Goal: Task Accomplishment & Management: Manage account settings

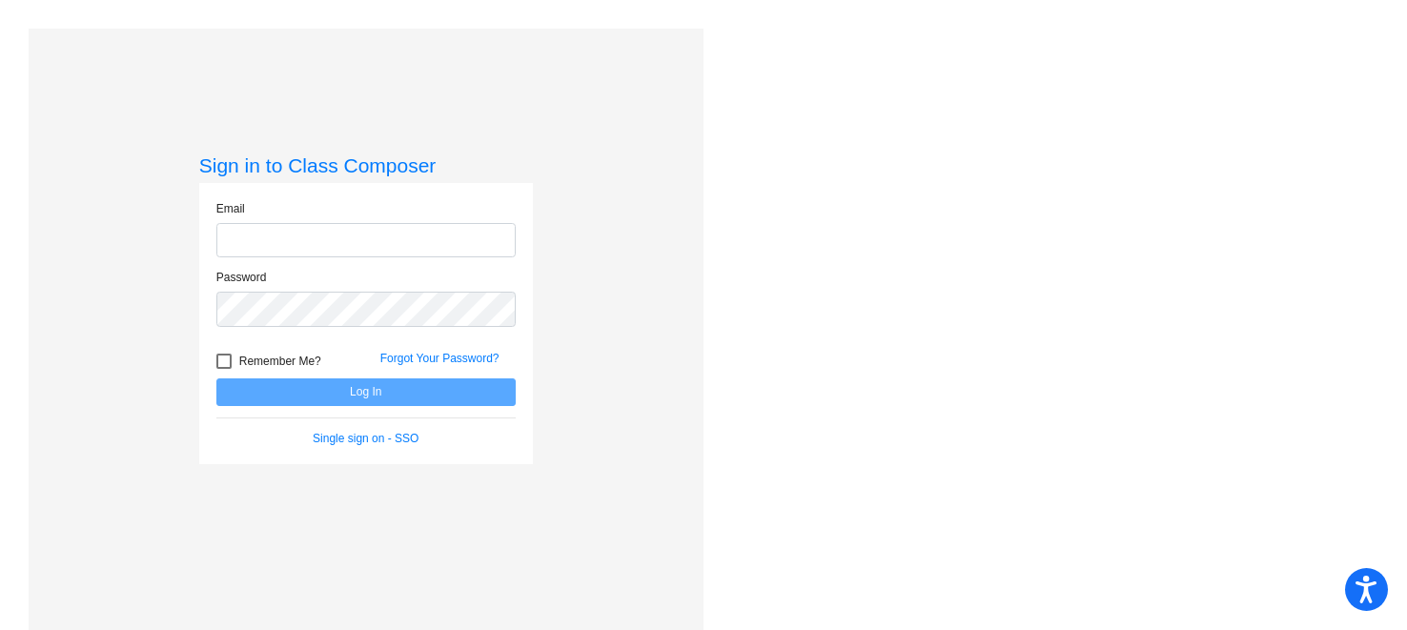
type input "[PERSON_NAME][EMAIL_ADDRESS][DOMAIN_NAME]"
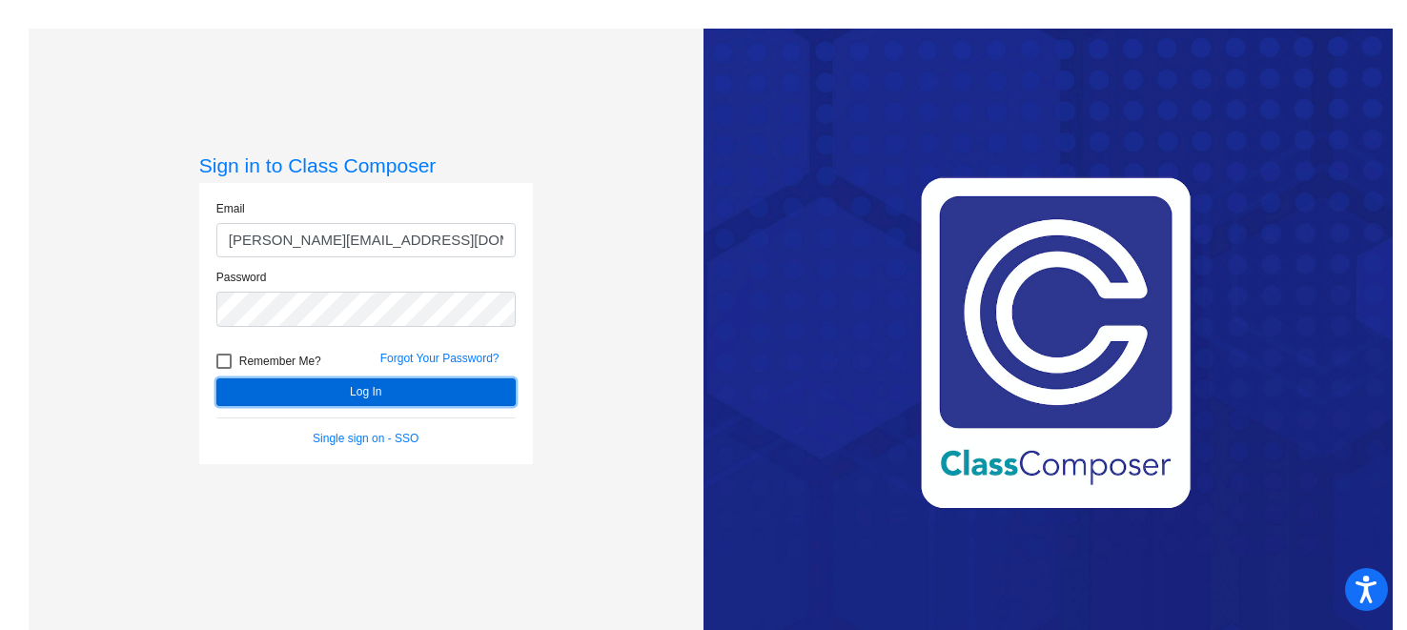
click at [395, 384] on button "Log In" at bounding box center [365, 392] width 299 height 28
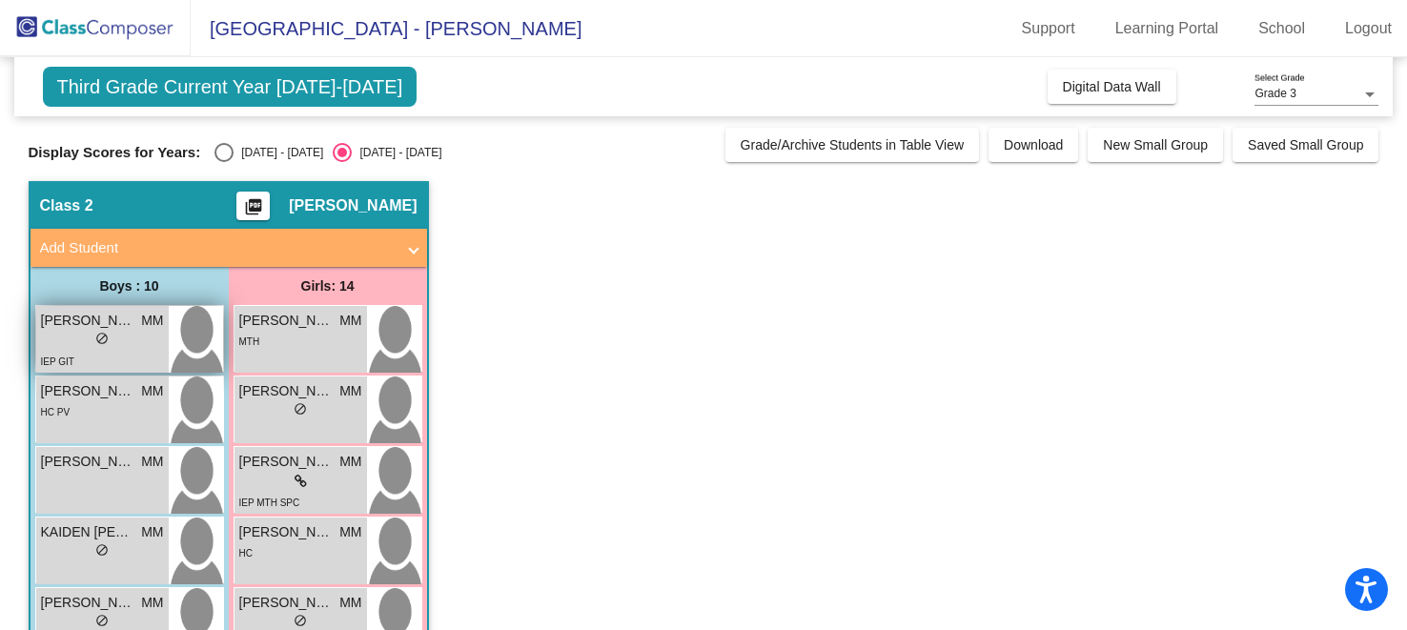
click at [153, 331] on div "lock do_not_disturb_alt" at bounding box center [102, 341] width 123 height 20
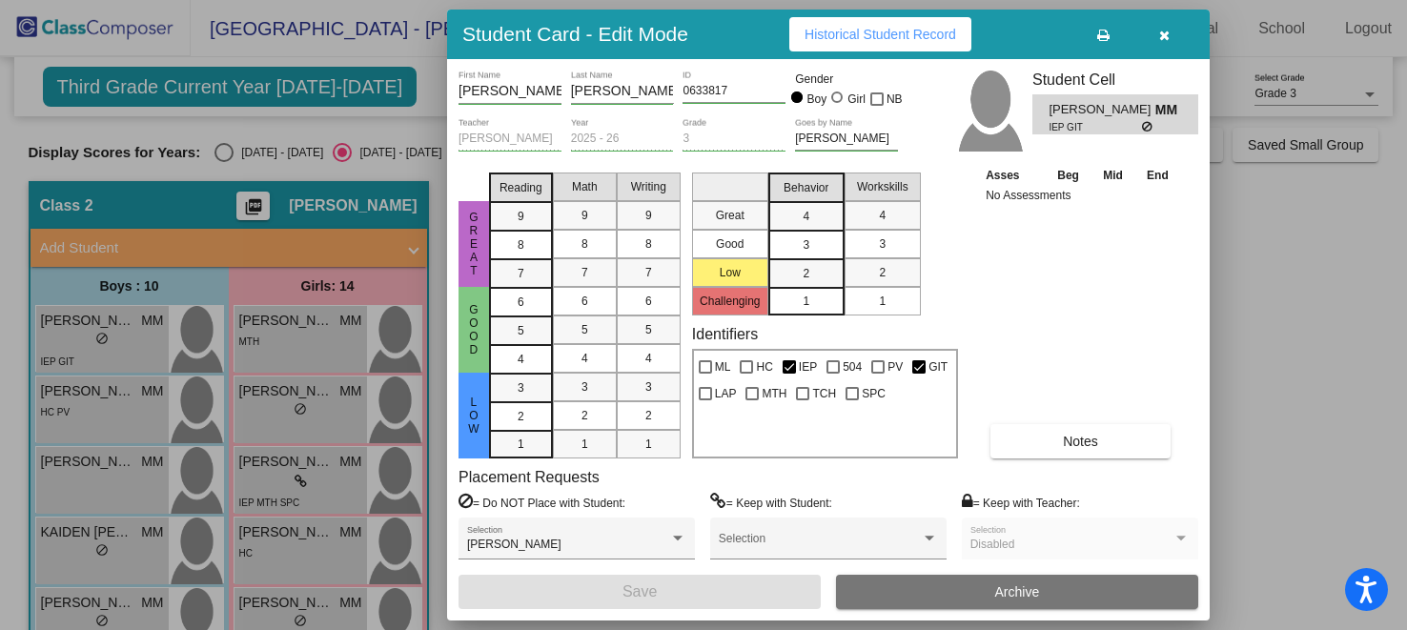
click at [1169, 34] on icon "button" at bounding box center [1164, 35] width 10 height 13
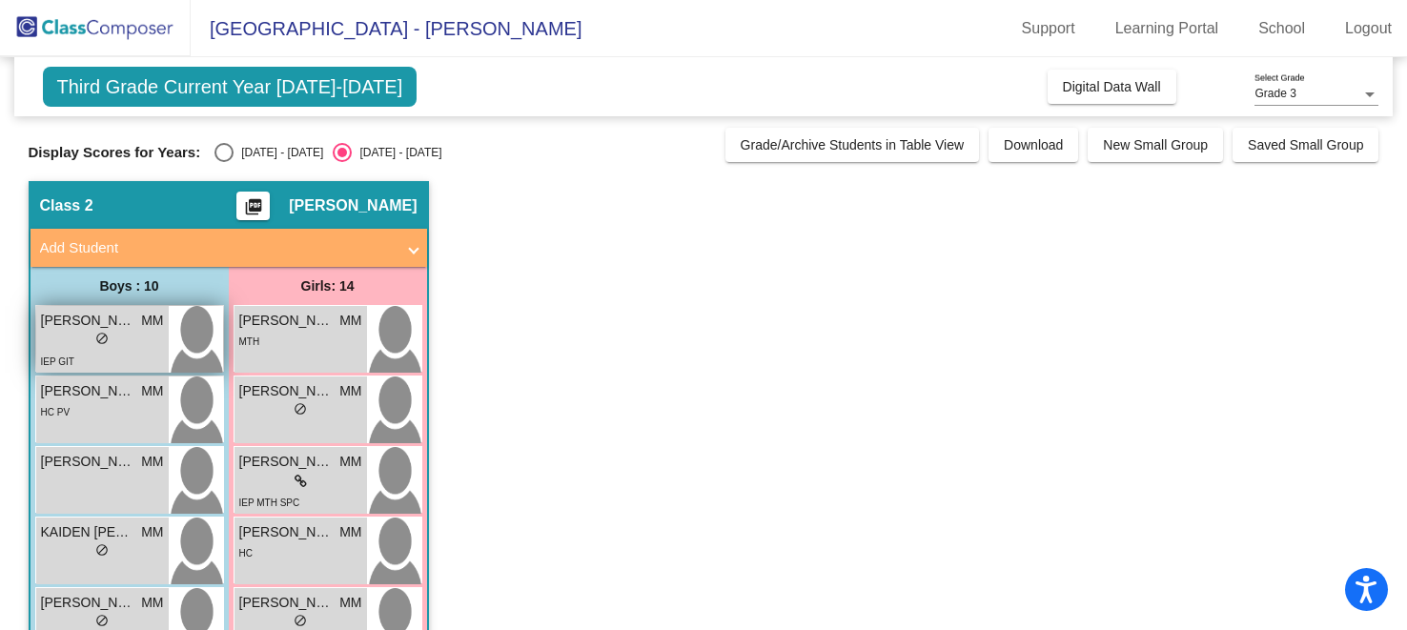
click at [135, 342] on div "lock do_not_disturb_alt" at bounding box center [102, 341] width 123 height 20
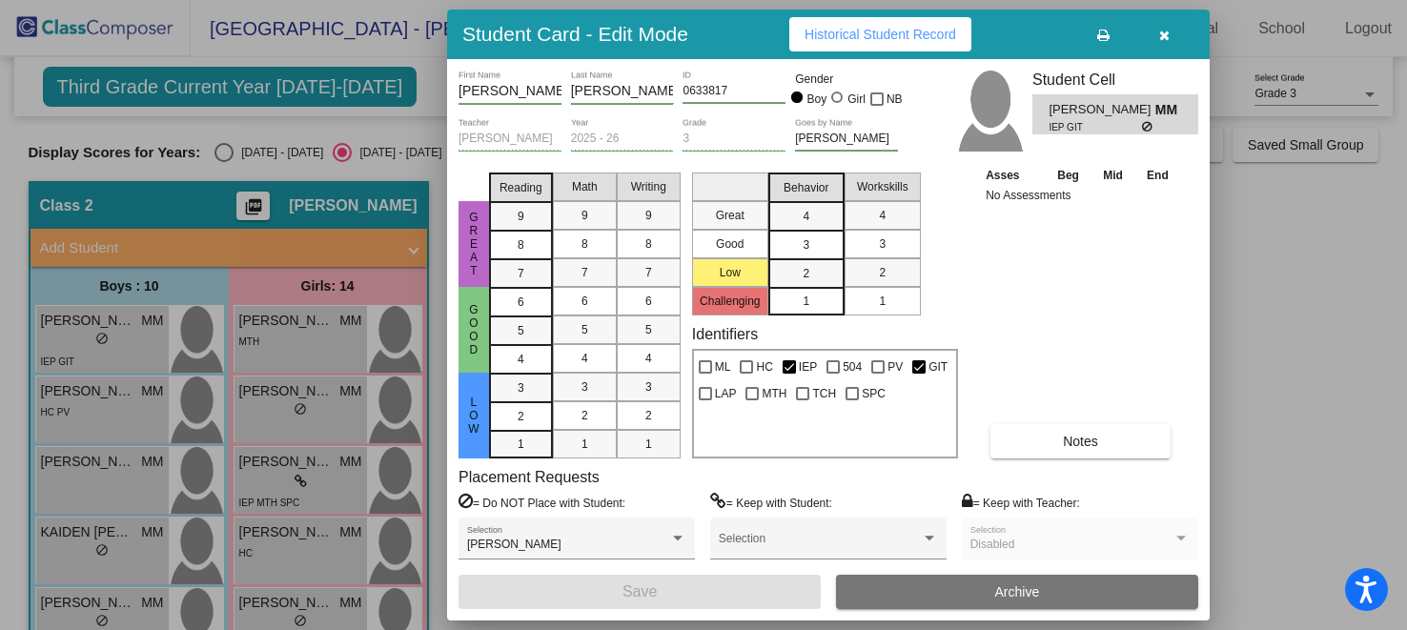
click at [1163, 31] on icon "button" at bounding box center [1164, 35] width 10 height 13
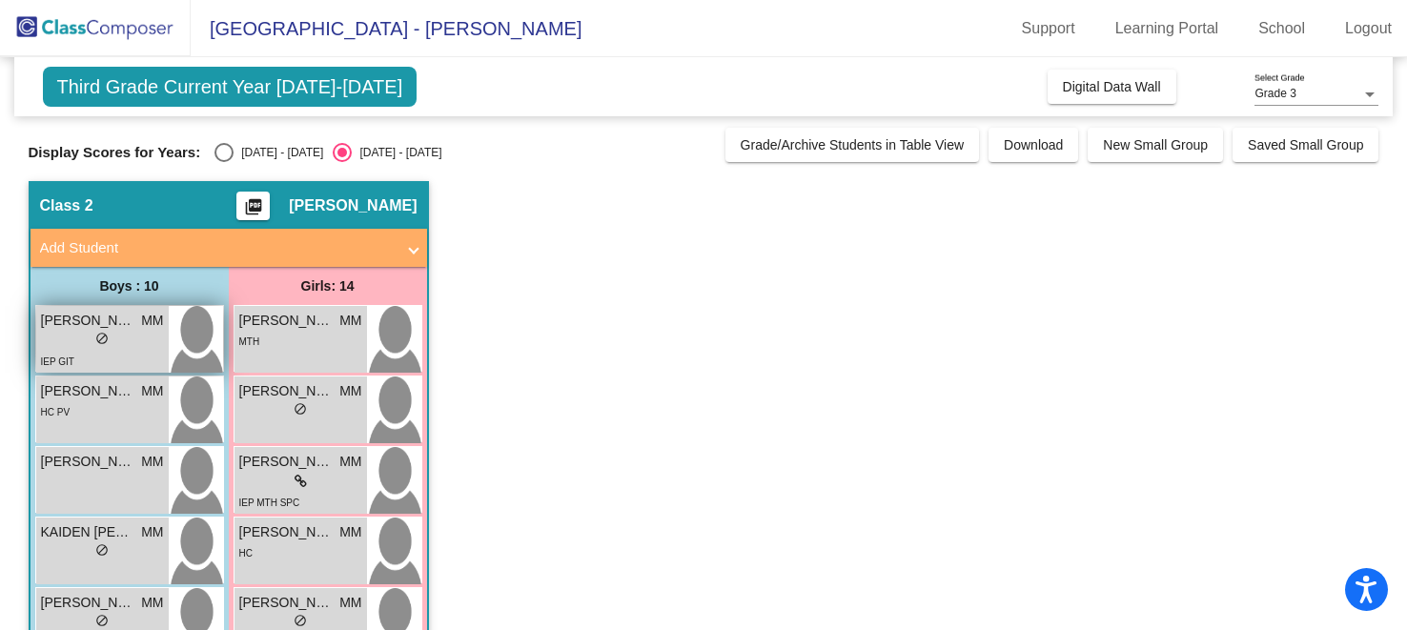
click at [150, 343] on div "lock do_not_disturb_alt" at bounding box center [102, 341] width 123 height 20
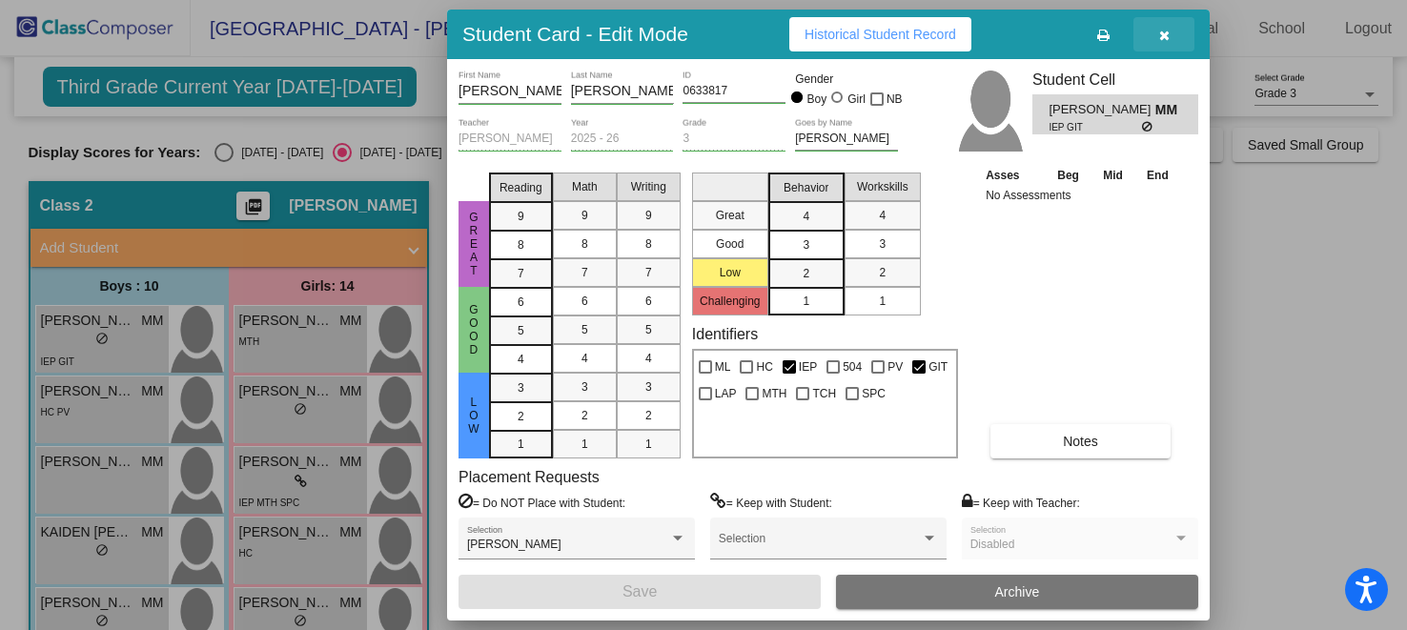
click at [1167, 36] on icon "button" at bounding box center [1164, 35] width 10 height 13
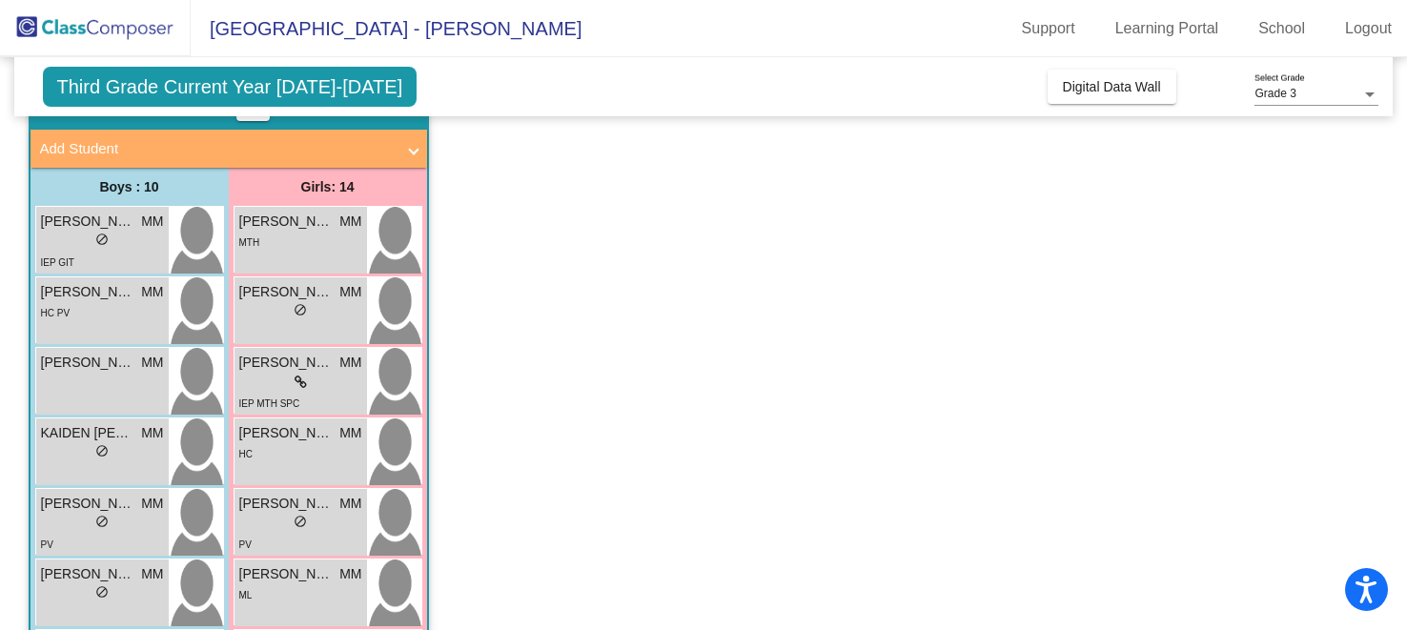
scroll to position [98, 0]
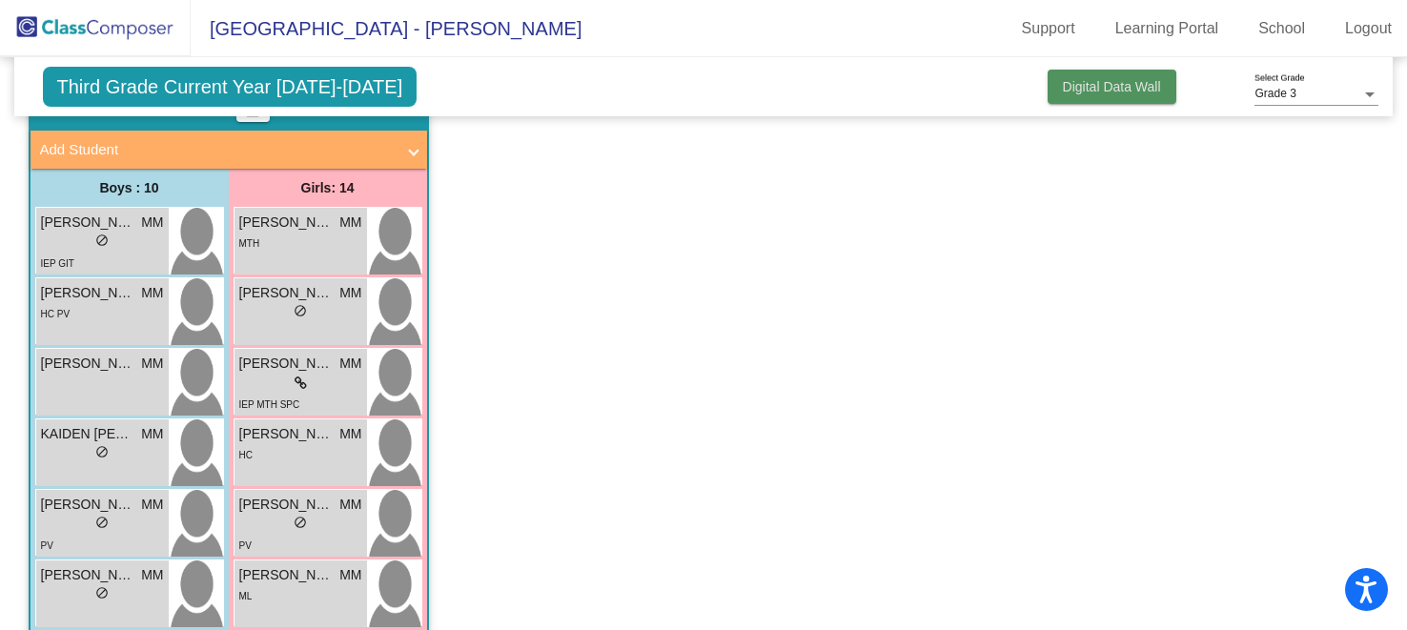
click at [1068, 84] on span "Digital Data Wall" at bounding box center [1112, 86] width 98 height 15
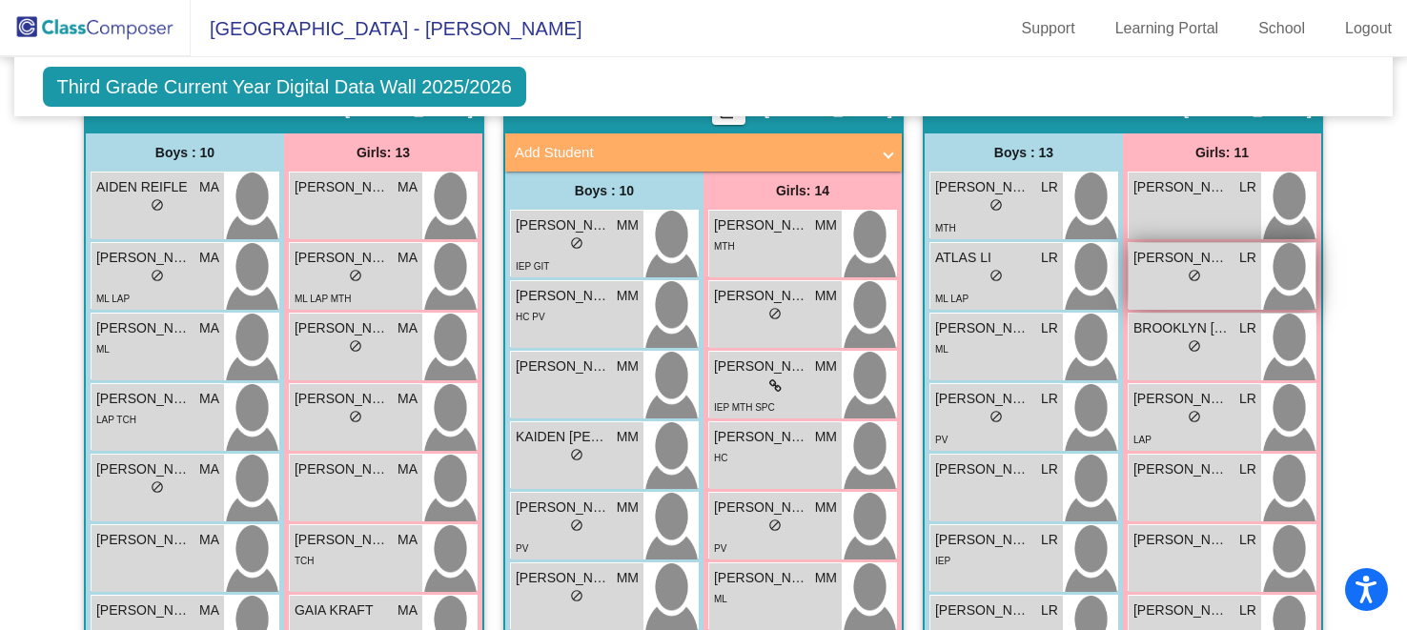
scroll to position [446, 0]
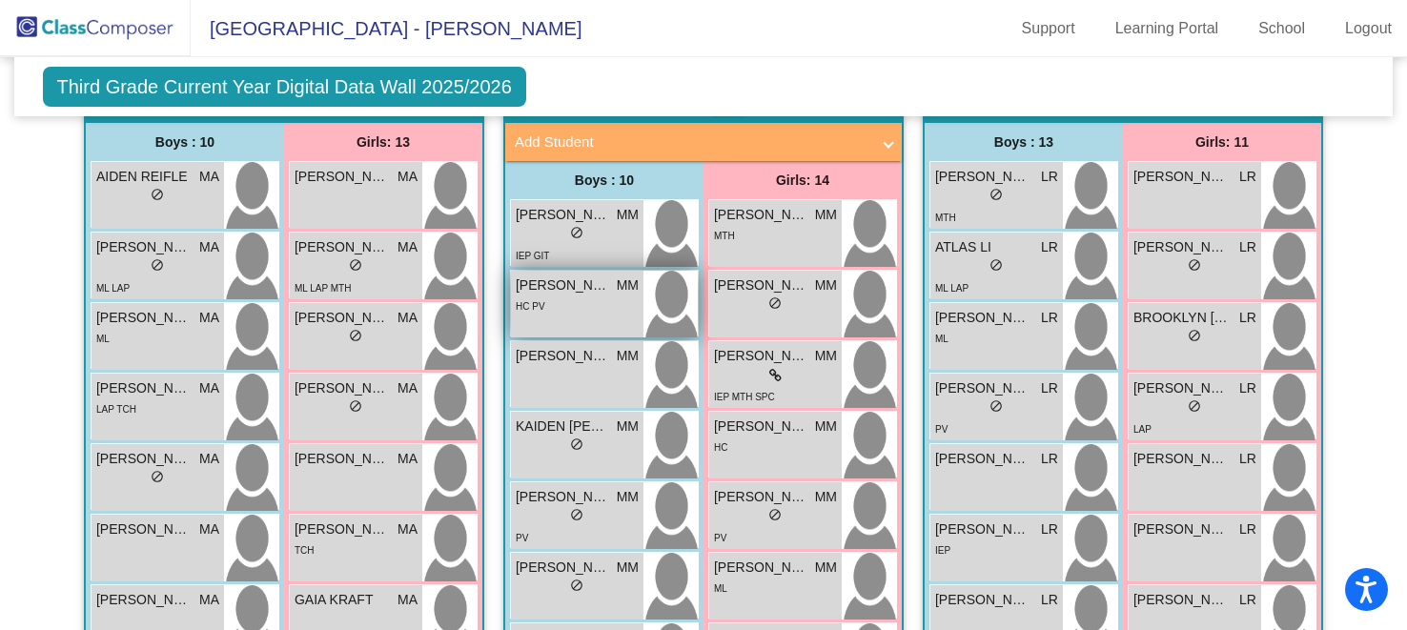
click at [544, 298] on div "HC PV" at bounding box center [577, 305] width 123 height 20
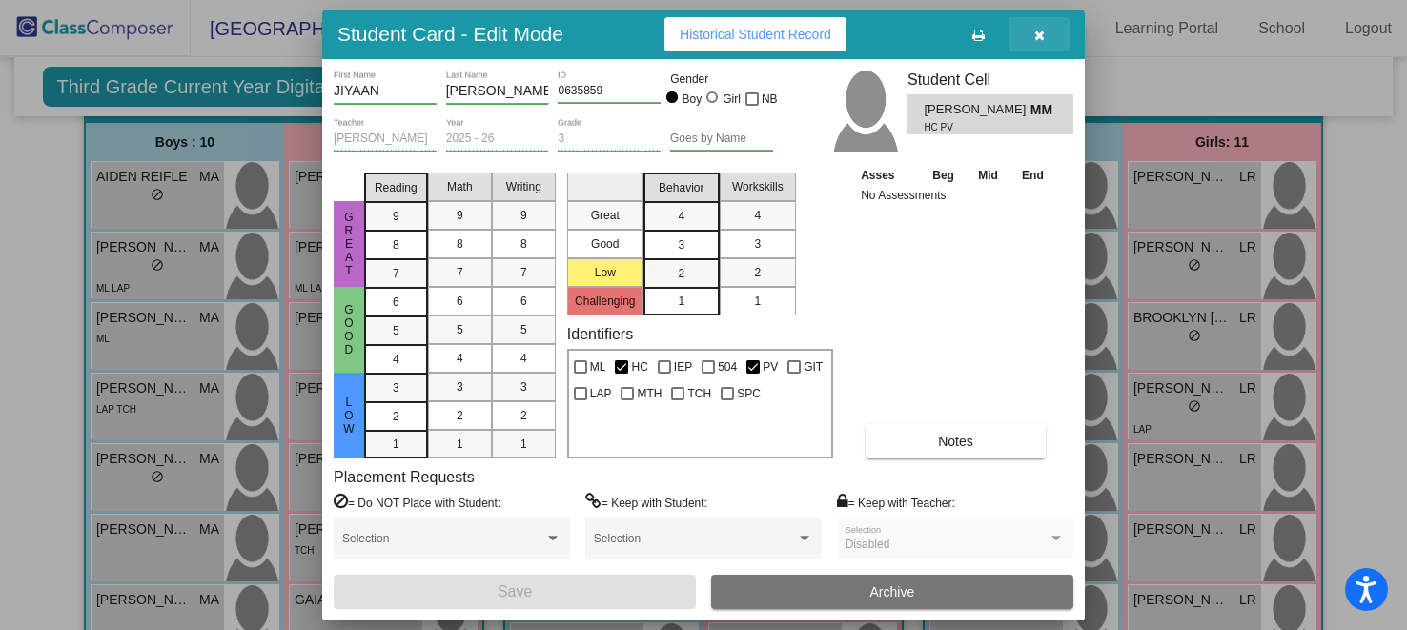
click at [1035, 34] on icon "button" at bounding box center [1039, 35] width 10 height 13
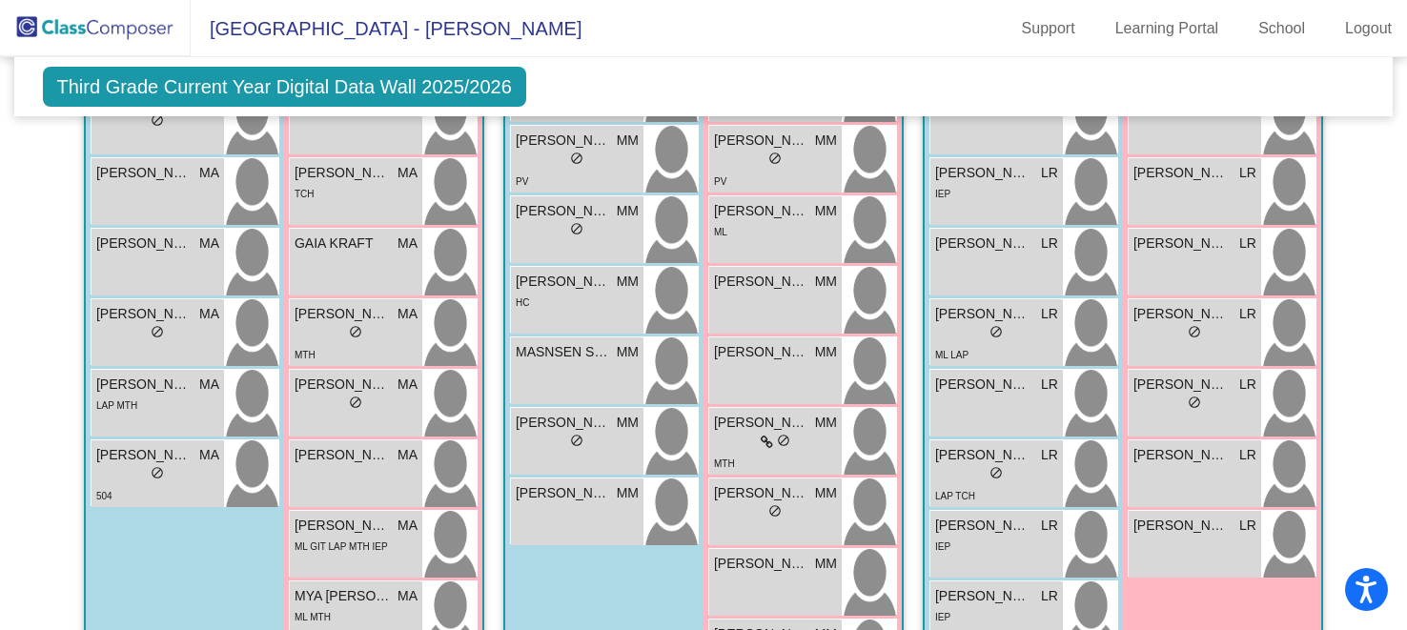
scroll to position [804, 0]
click at [570, 433] on span "do_not_disturb_alt" at bounding box center [576, 439] width 13 height 13
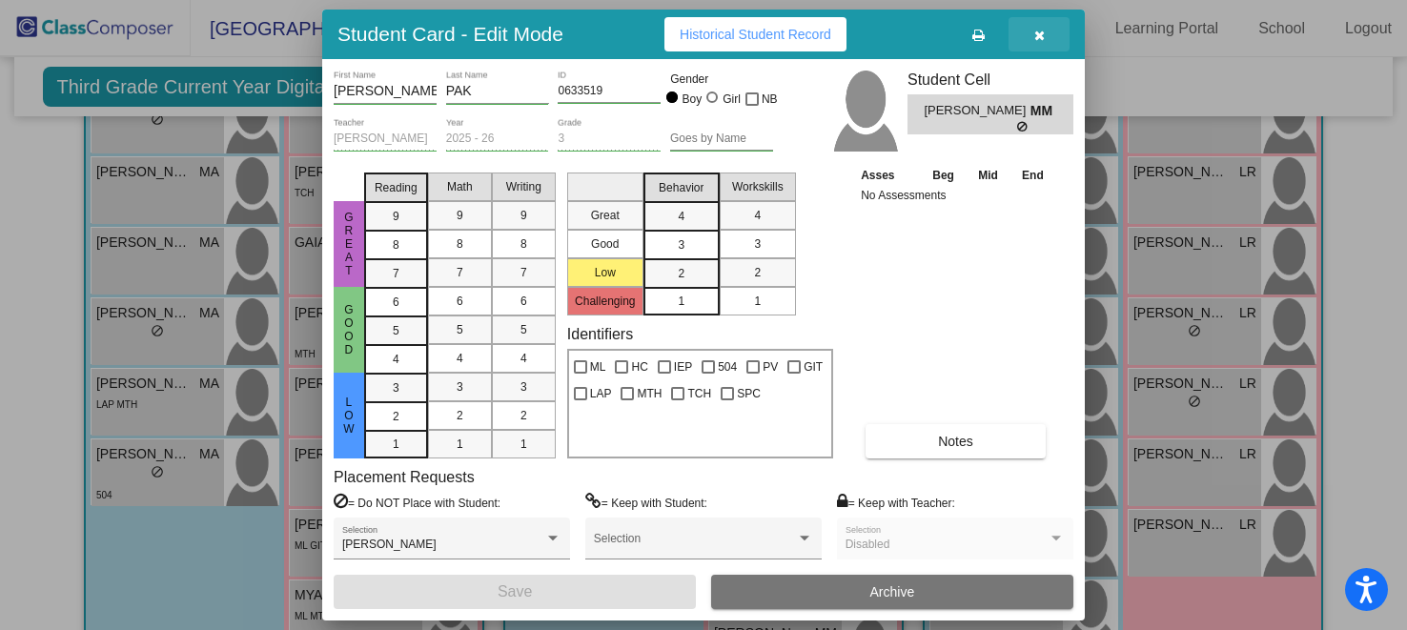
click at [1035, 37] on icon "button" at bounding box center [1039, 35] width 10 height 13
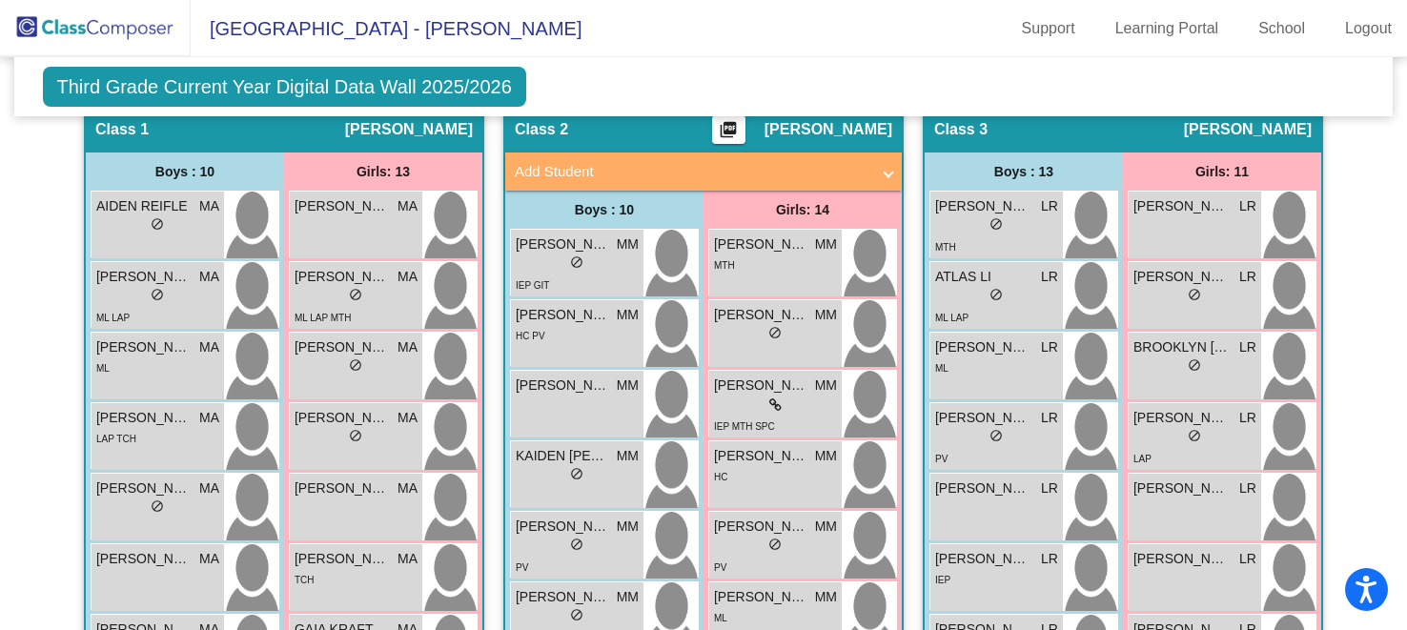
scroll to position [415, 0]
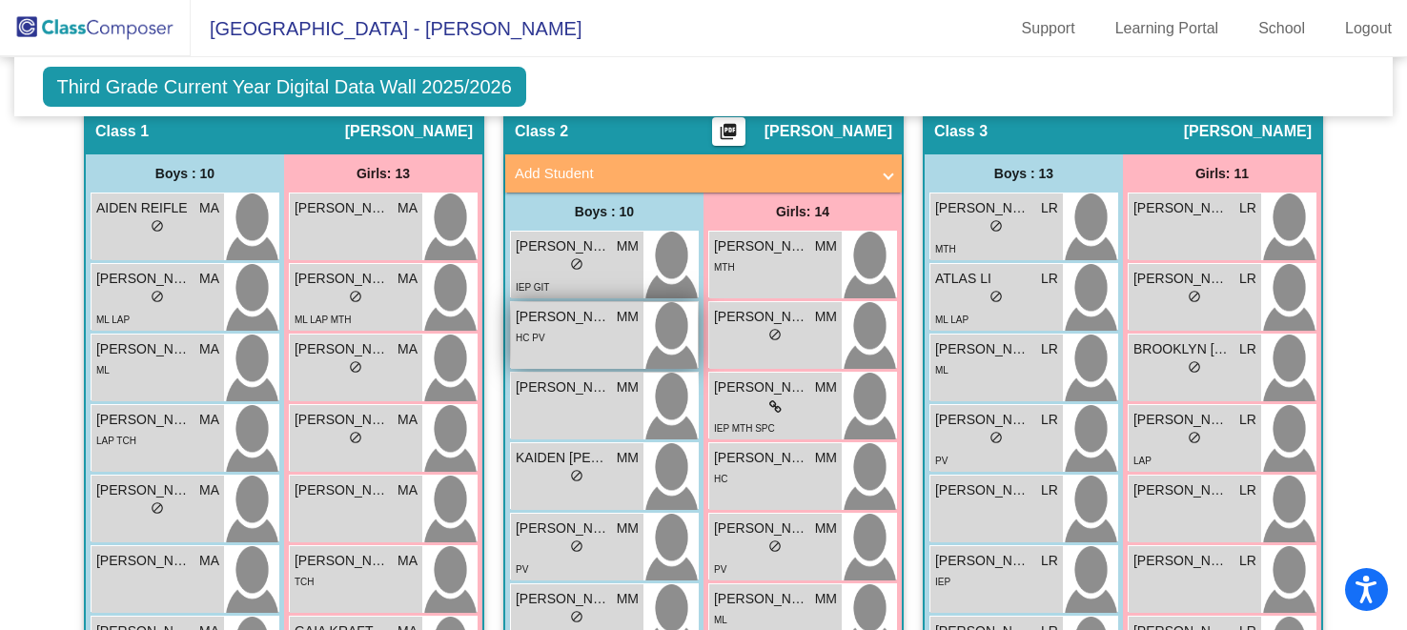
click at [578, 327] on div "HC PV" at bounding box center [577, 337] width 123 height 20
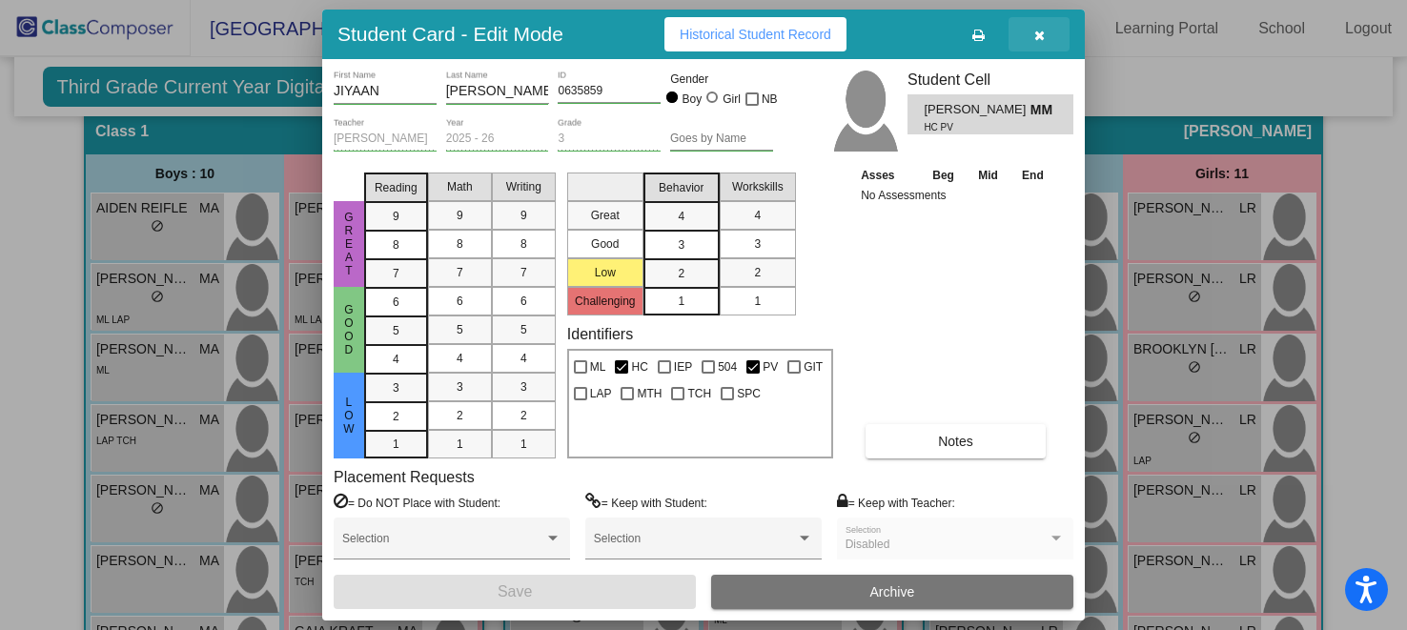
click at [1040, 32] on icon "button" at bounding box center [1039, 35] width 10 height 13
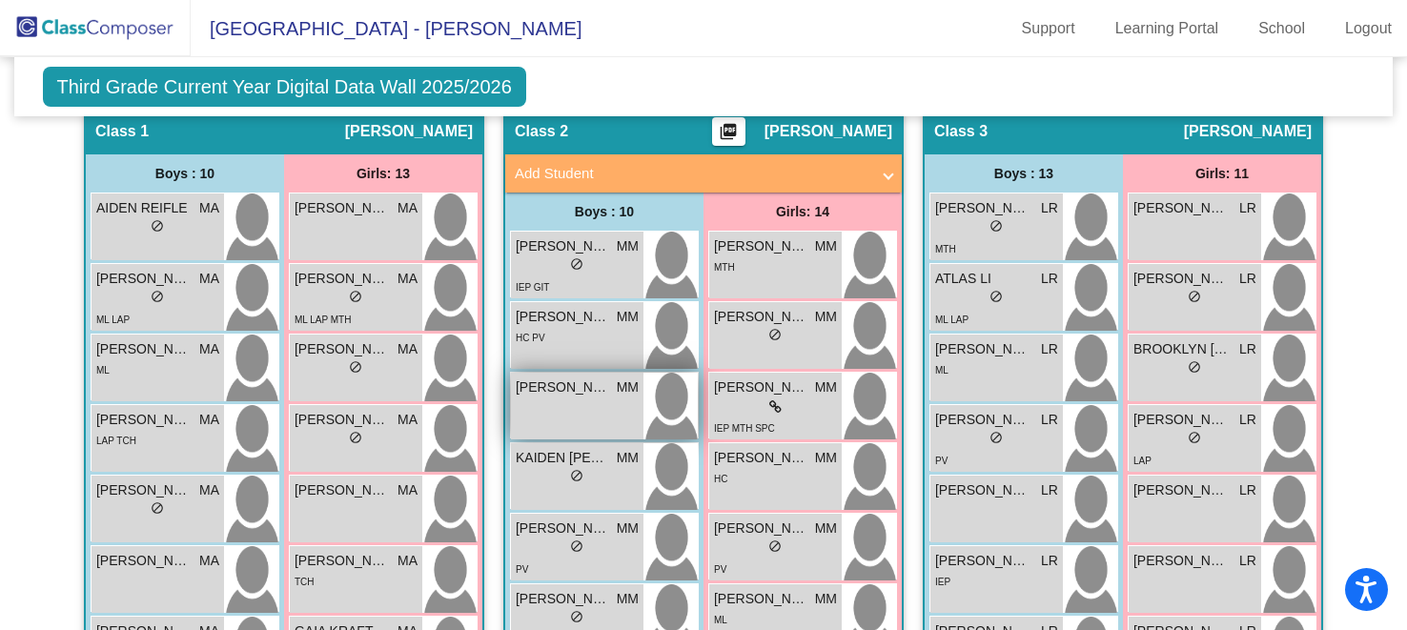
click at [555, 400] on div "[PERSON_NAME] lock do_not_disturb_alt" at bounding box center [577, 406] width 132 height 67
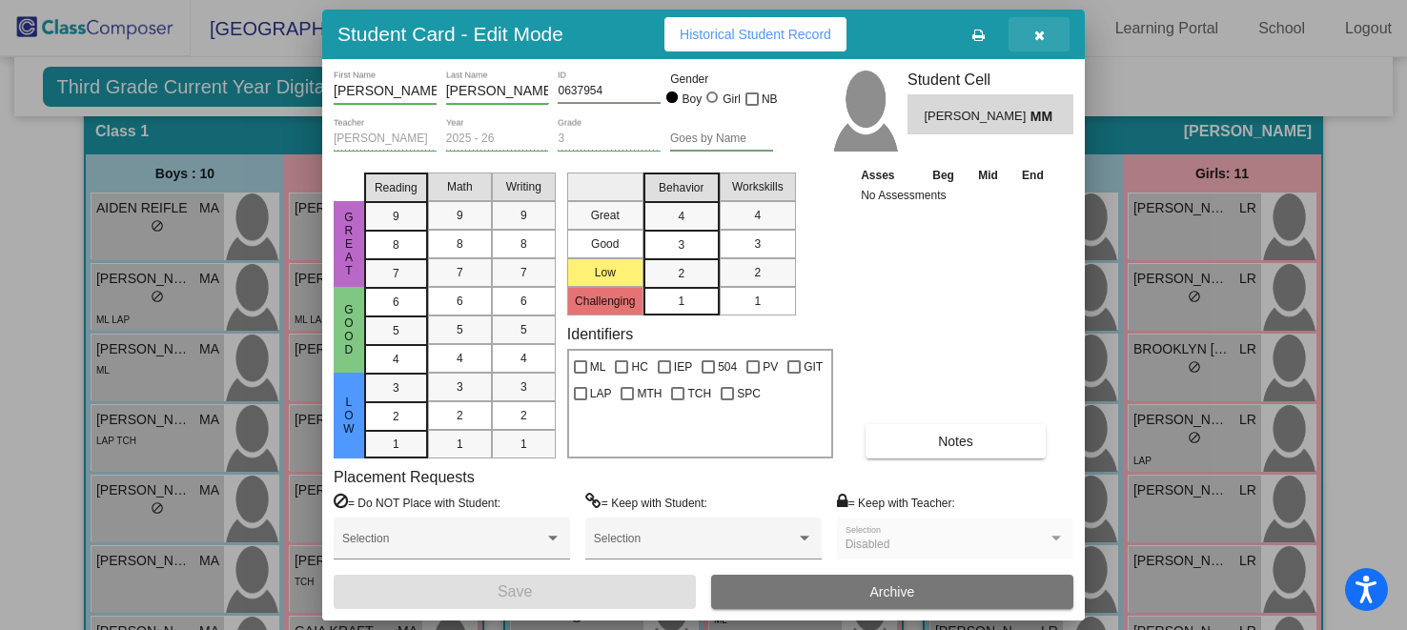
click at [1044, 35] on icon "button" at bounding box center [1039, 35] width 10 height 13
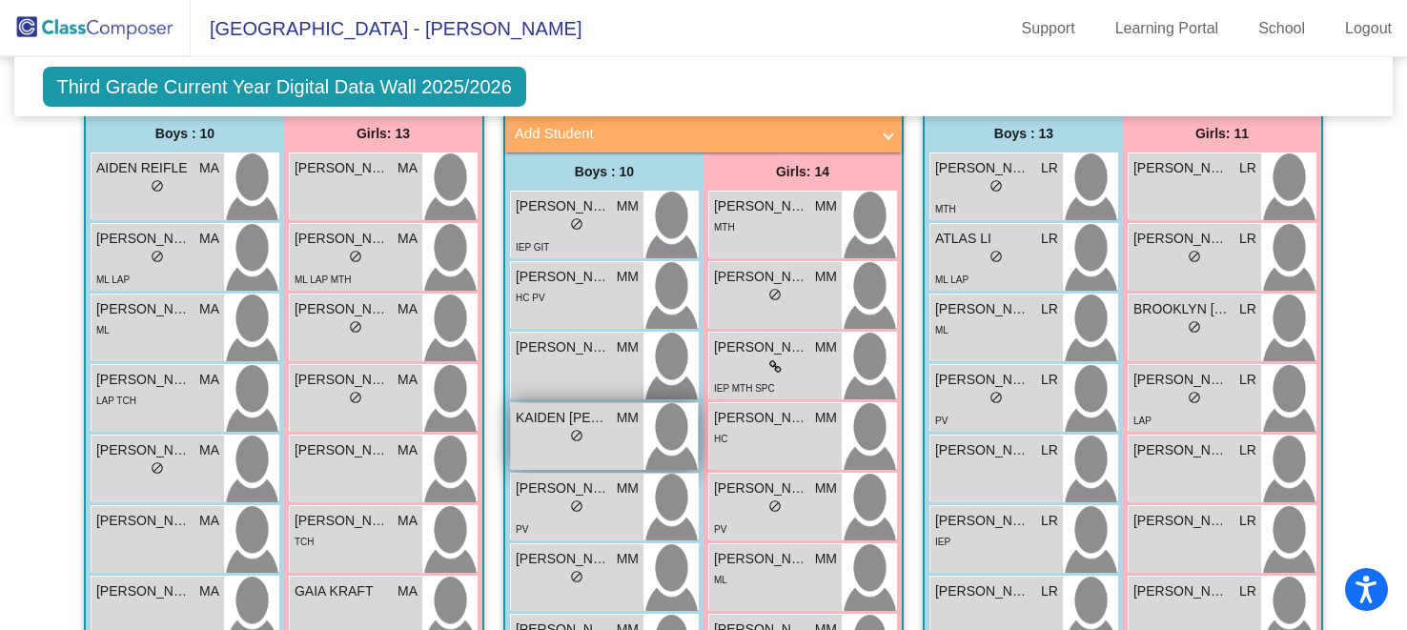
scroll to position [475, 0]
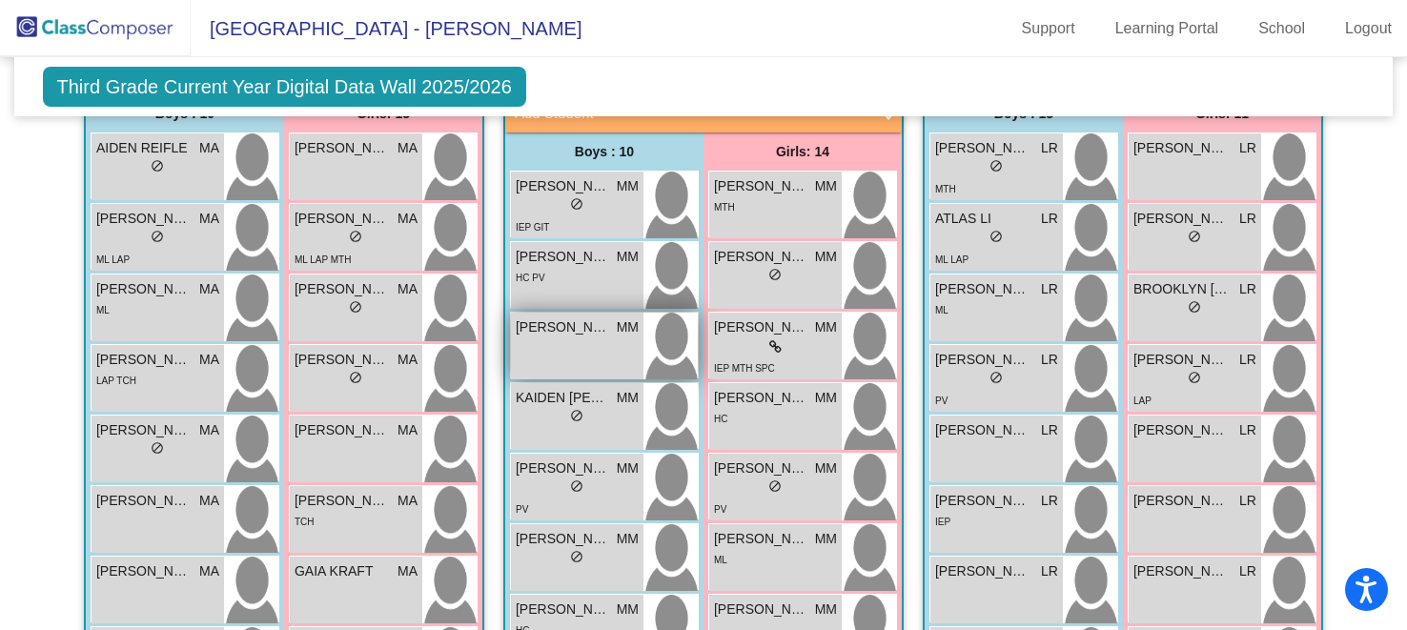
click at [589, 356] on div "[PERSON_NAME] lock do_not_disturb_alt" at bounding box center [577, 346] width 132 height 67
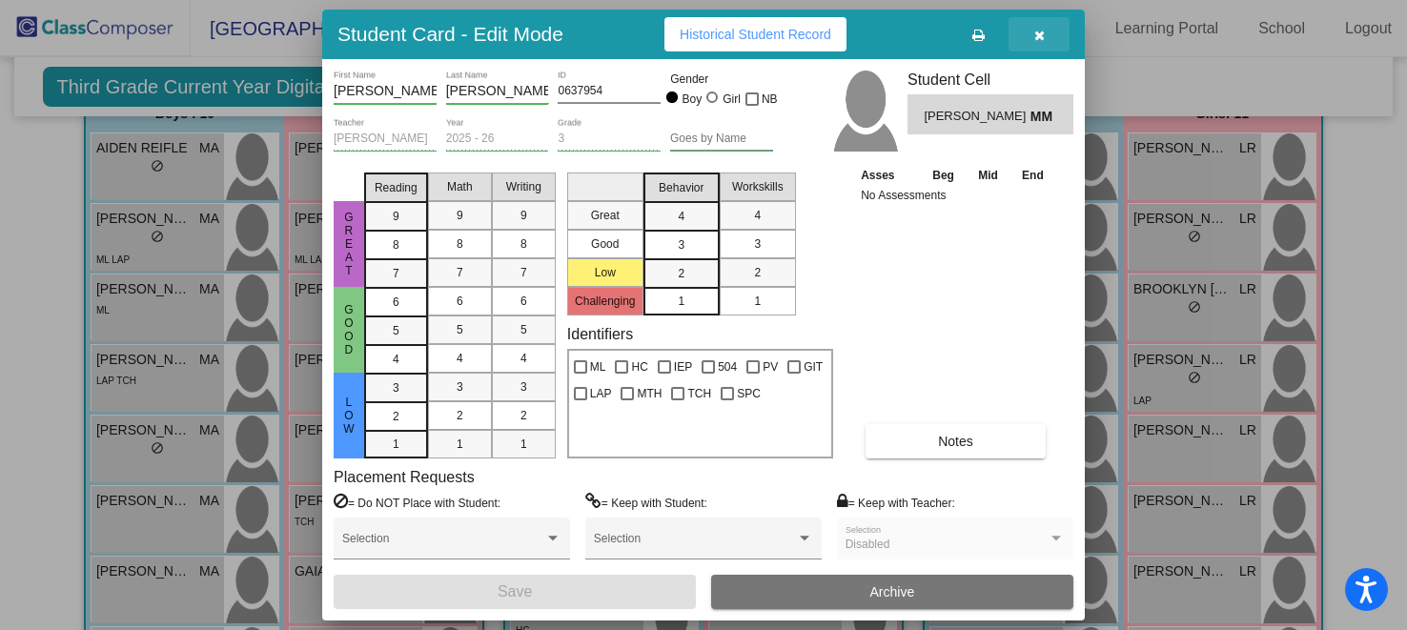
click at [1037, 38] on icon "button" at bounding box center [1039, 35] width 10 height 13
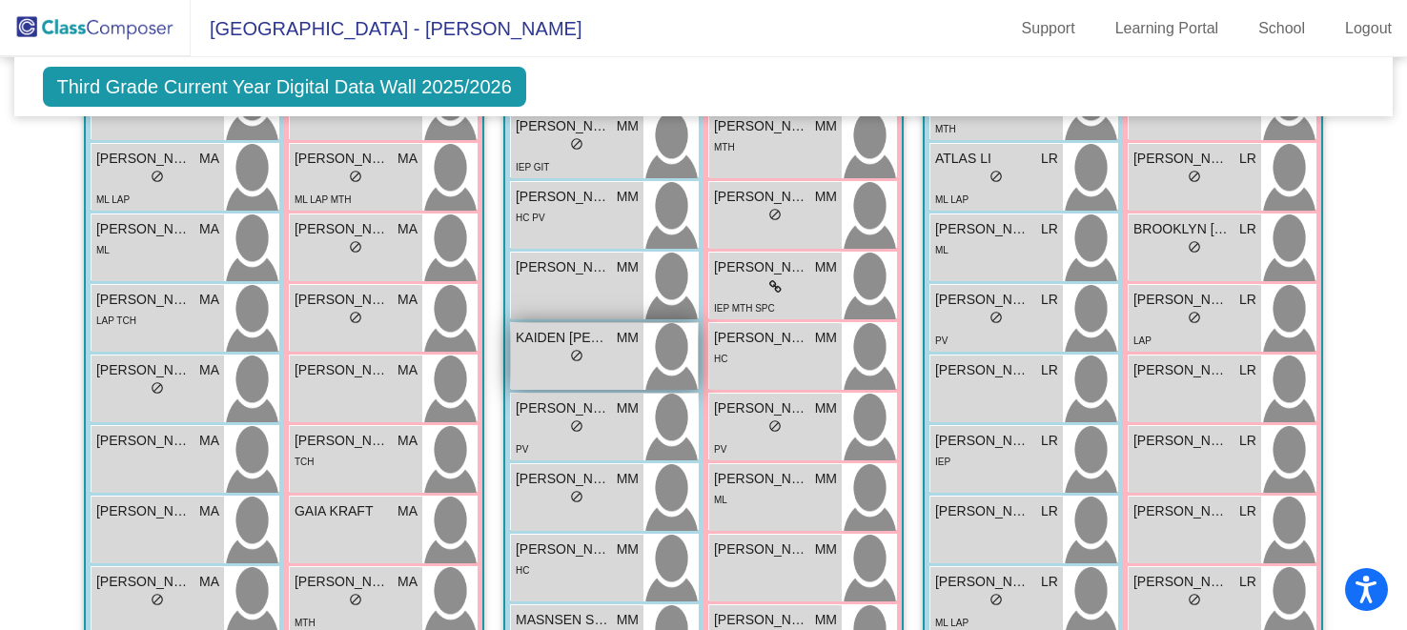
scroll to position [539, 0]
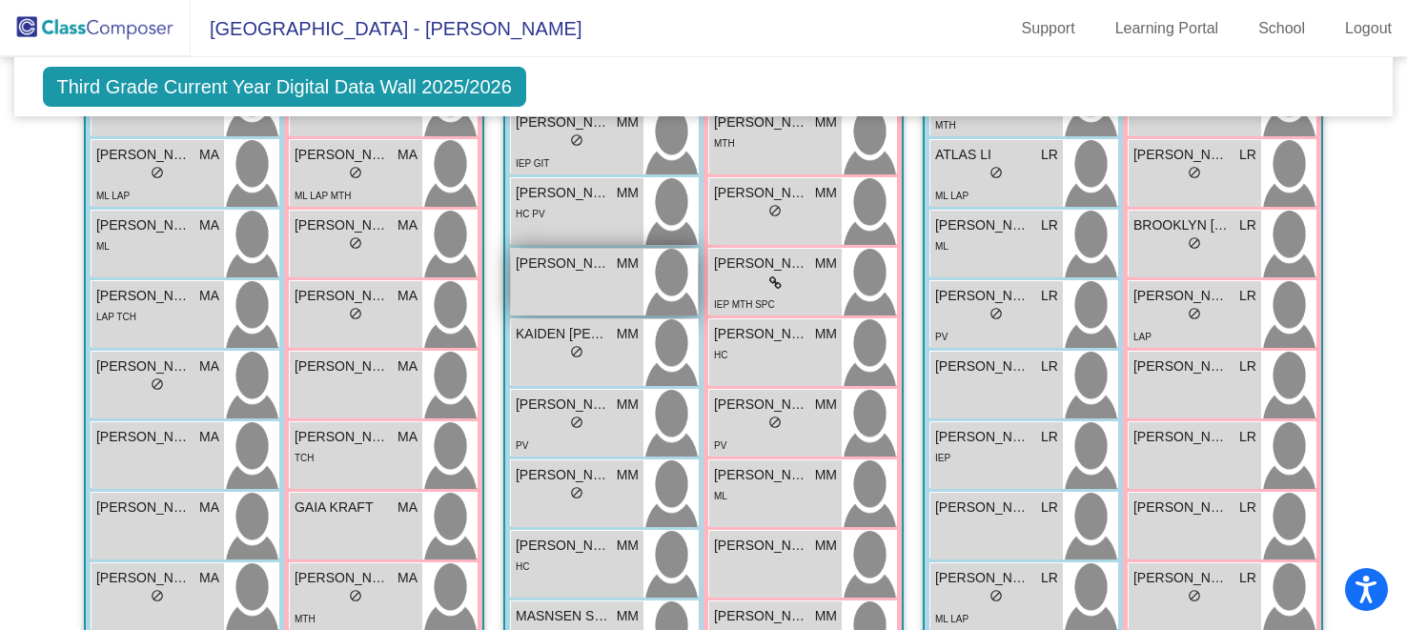
click at [560, 289] on div "[PERSON_NAME] lock do_not_disturb_alt" at bounding box center [577, 282] width 132 height 67
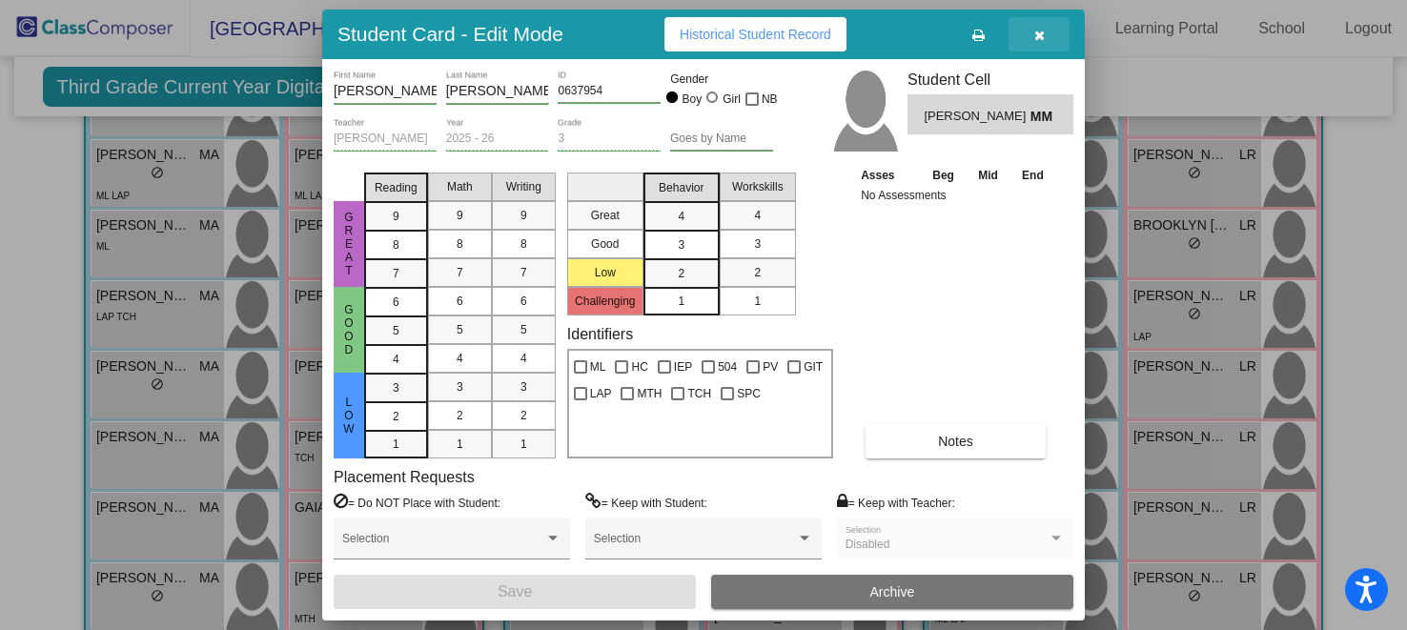
click at [1038, 35] on icon "button" at bounding box center [1039, 35] width 10 height 13
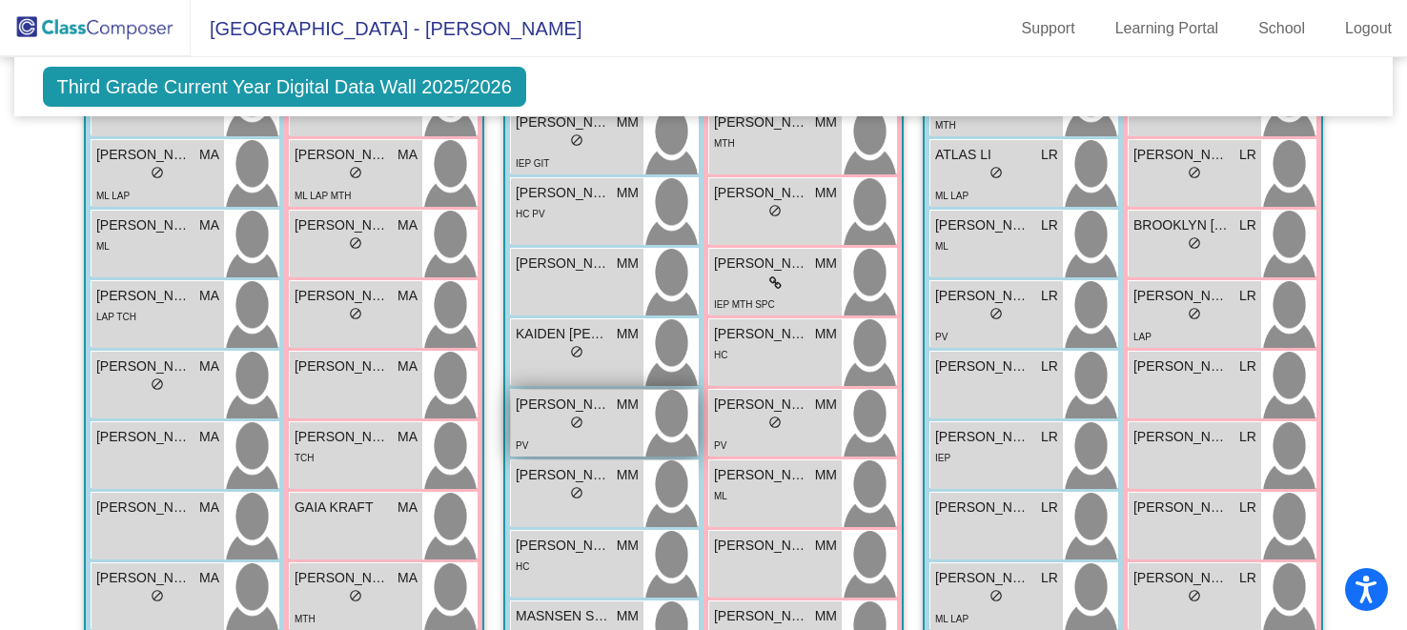
click at [592, 419] on div "lock do_not_disturb_alt" at bounding box center [577, 425] width 123 height 20
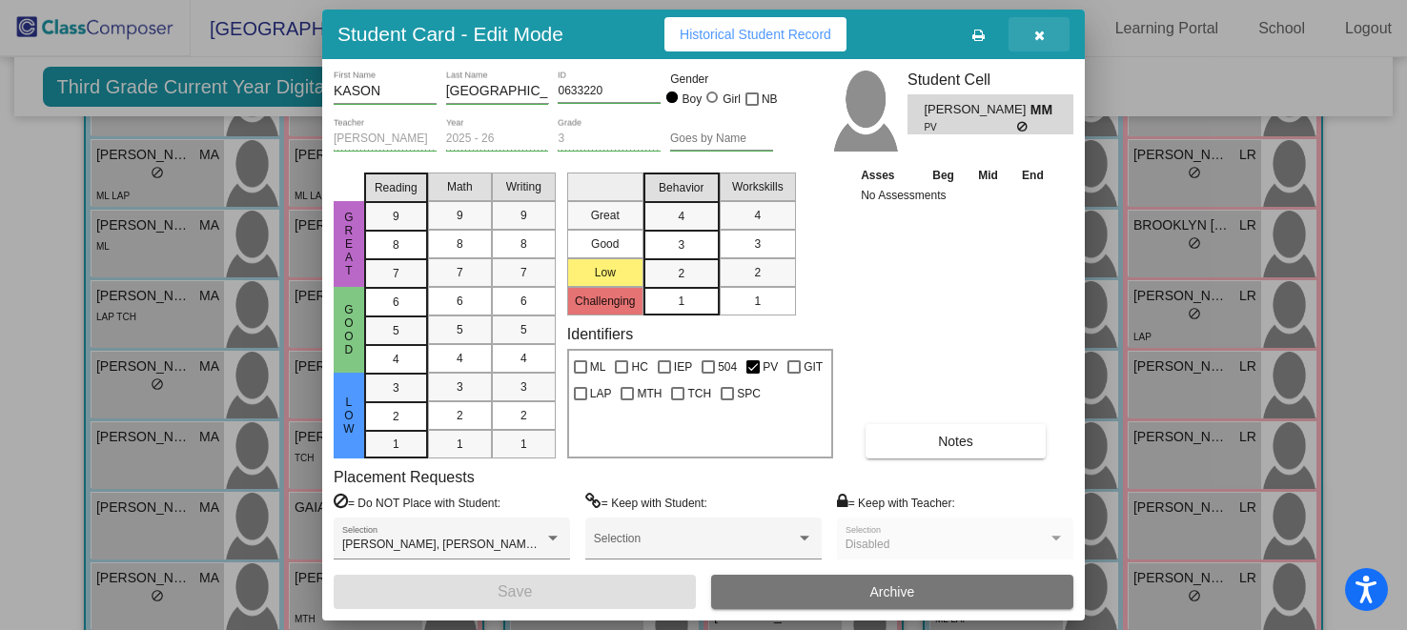
click at [1041, 29] on icon "button" at bounding box center [1039, 35] width 10 height 13
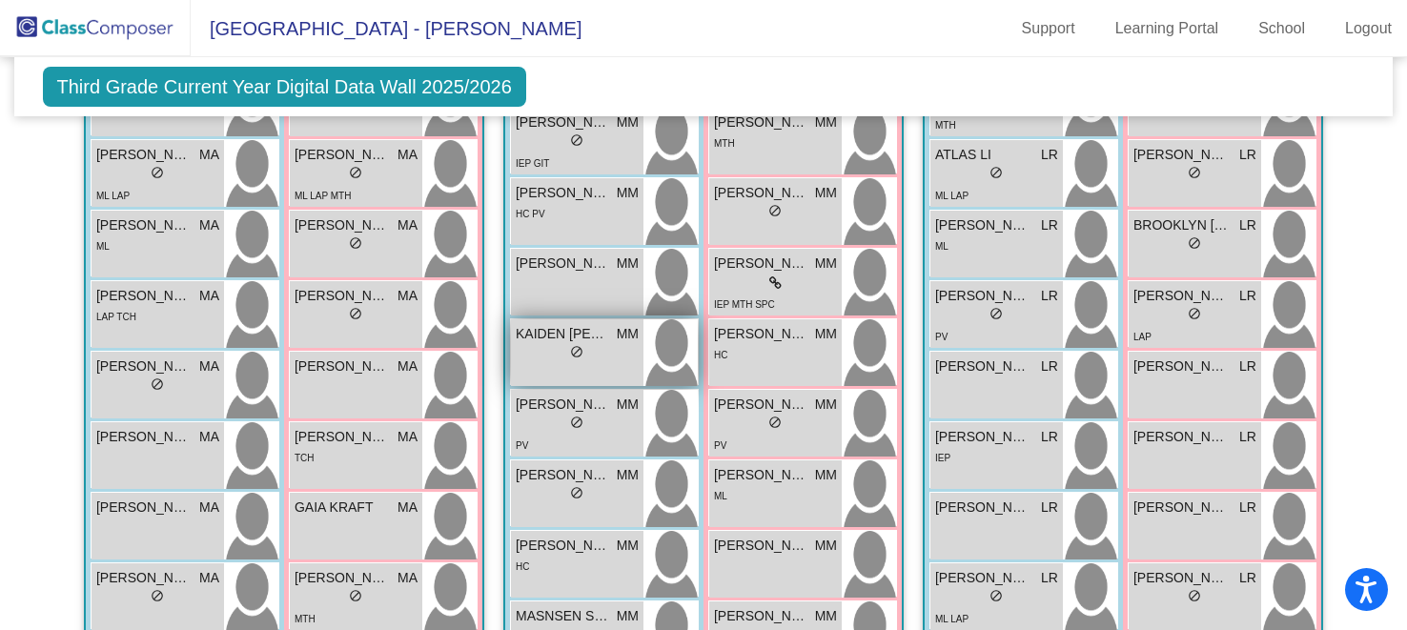
click at [601, 371] on div "KAIDEN [PERSON_NAME] lock do_not_disturb_alt" at bounding box center [577, 352] width 132 height 67
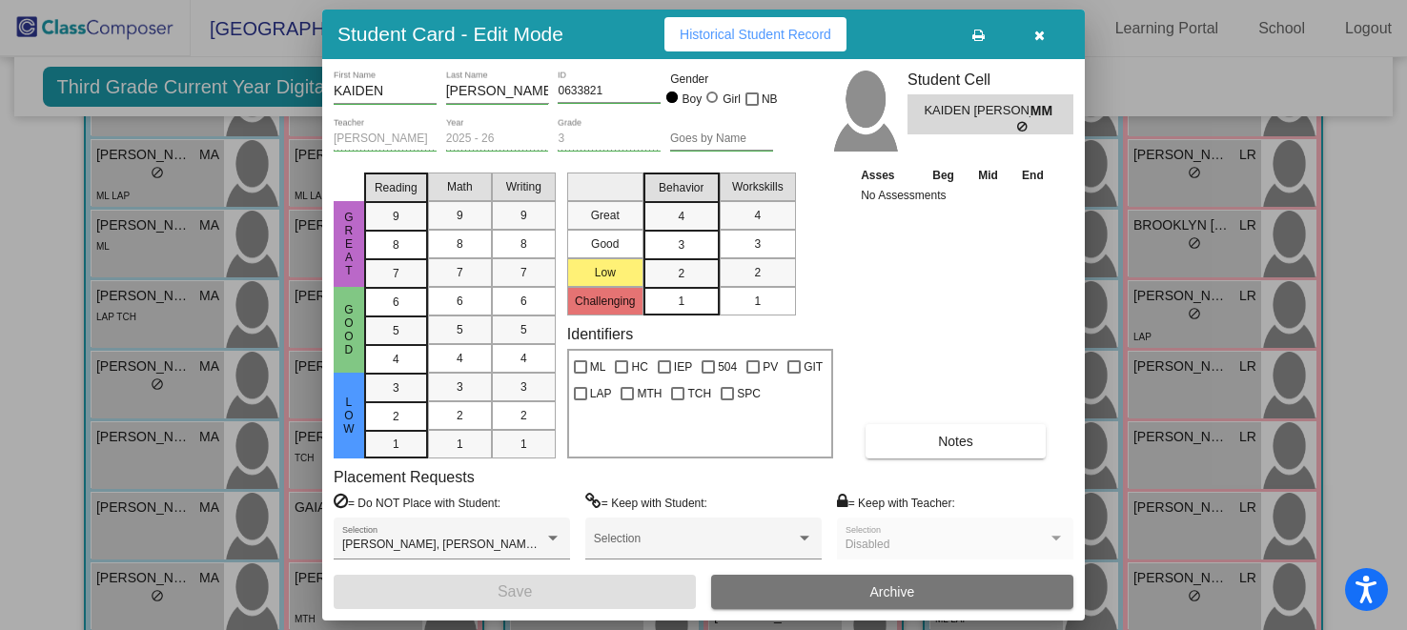
click at [1045, 39] on button "button" at bounding box center [1038, 34] width 61 height 34
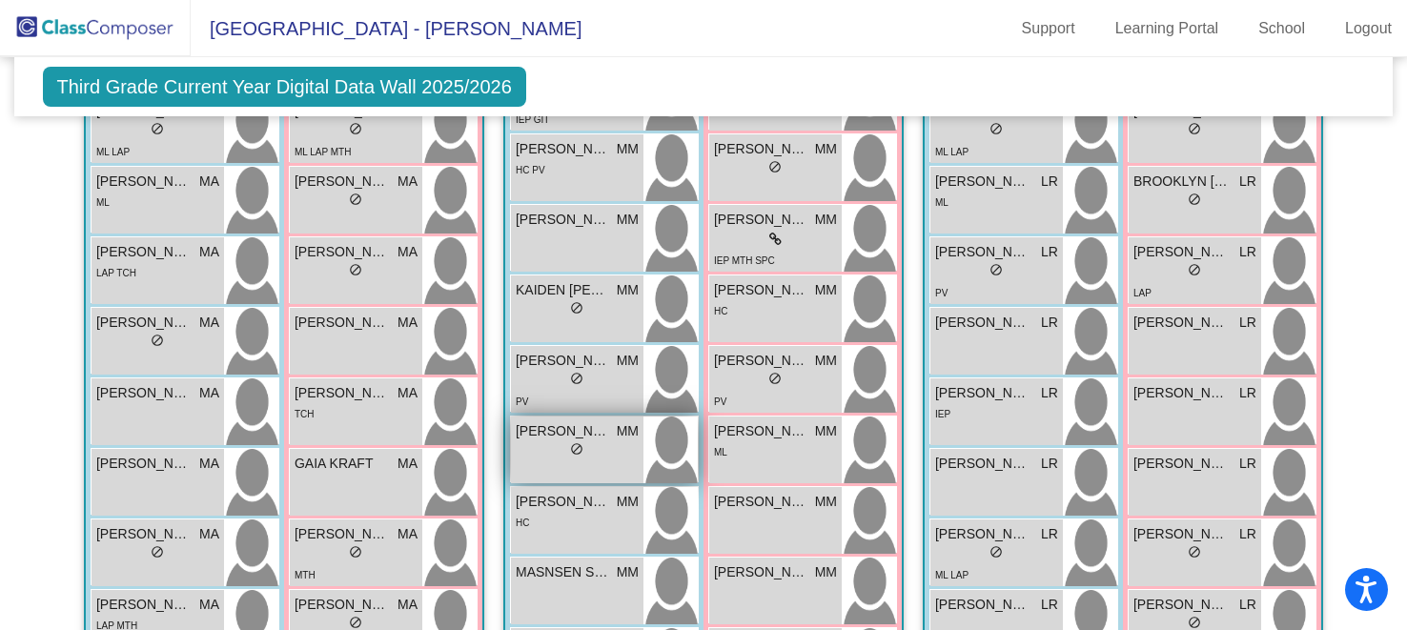
scroll to position [589, 0]
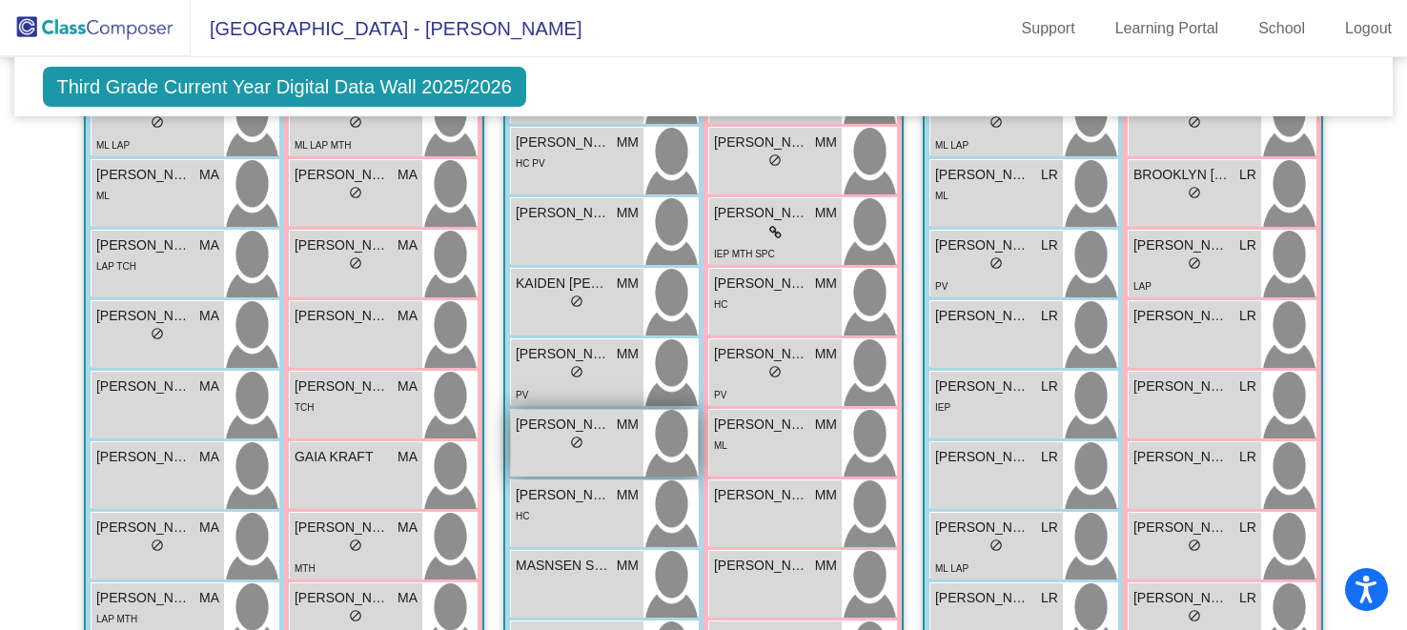
click at [600, 442] on div "lock do_not_disturb_alt" at bounding box center [577, 445] width 123 height 20
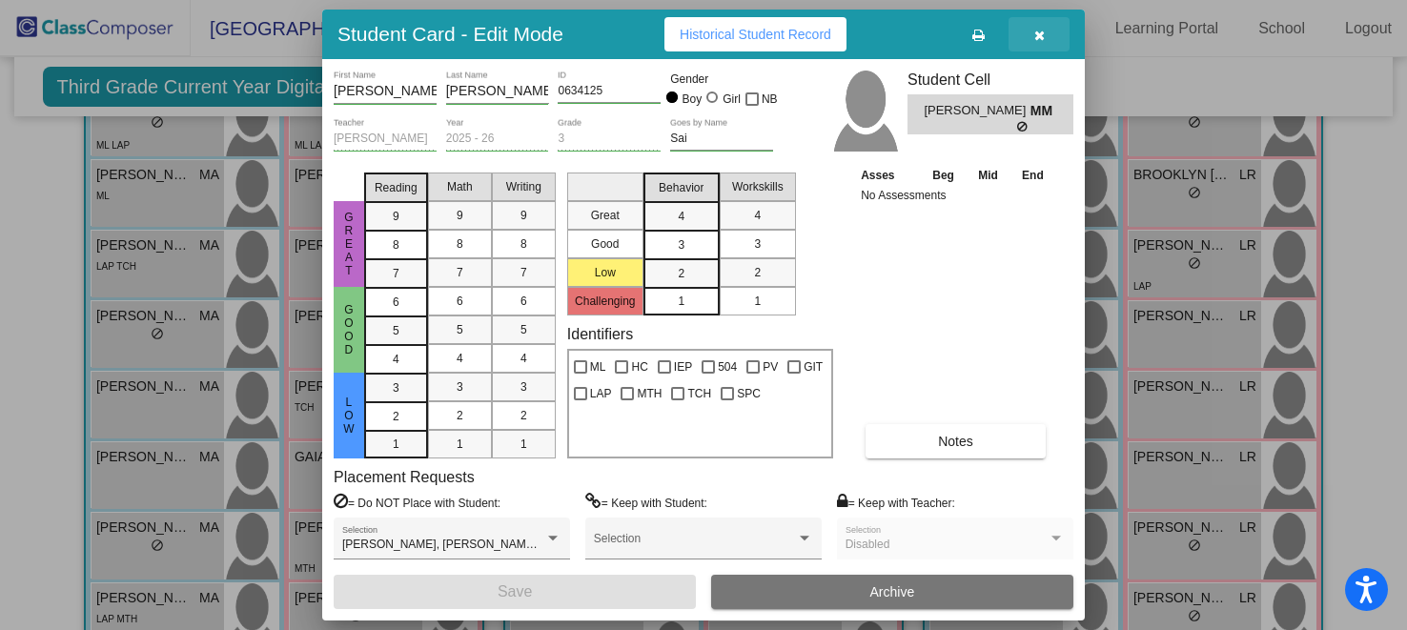
click at [1040, 38] on icon "button" at bounding box center [1039, 35] width 10 height 13
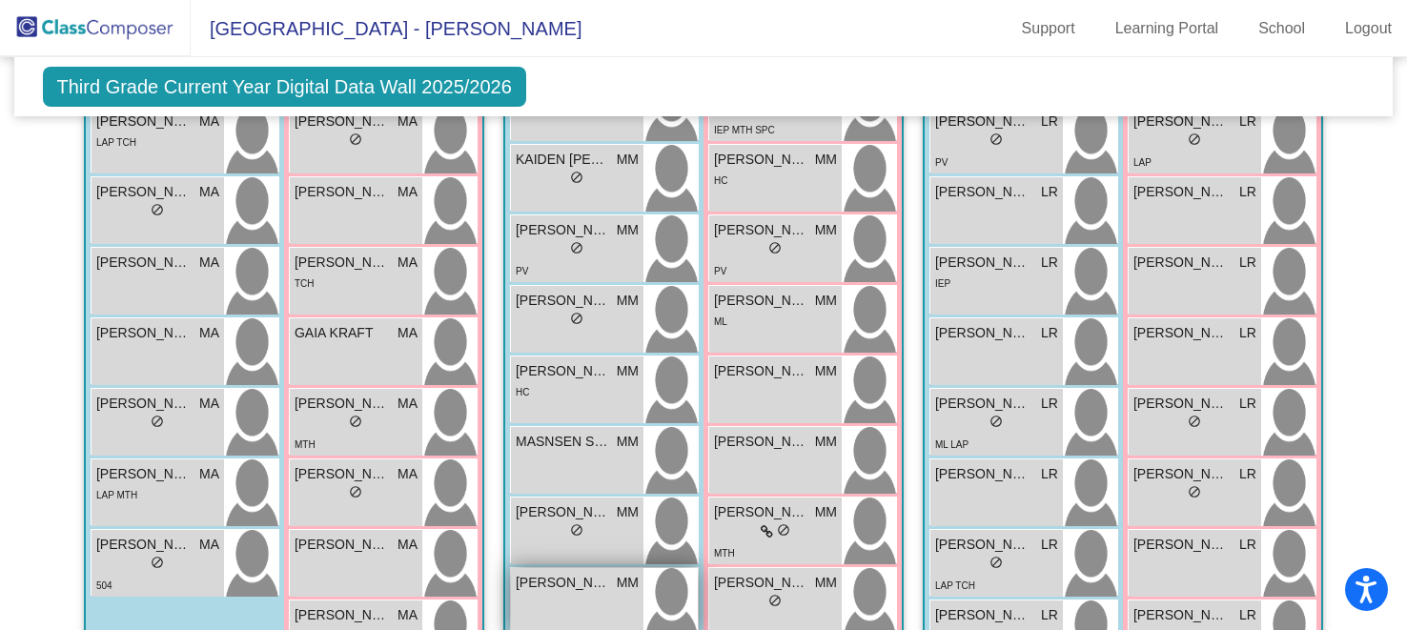
scroll to position [722, 0]
